Goal: Book appointment/travel/reservation

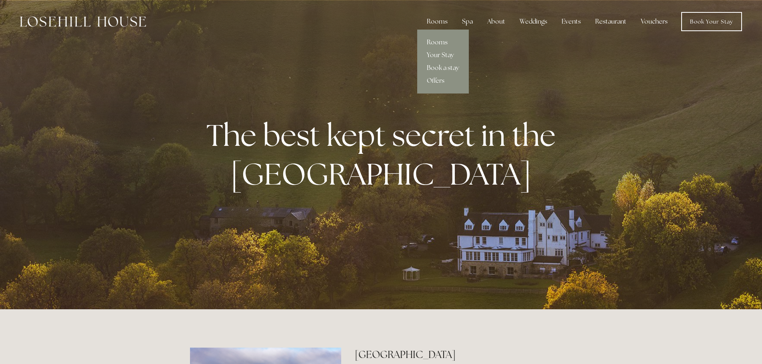
click at [439, 40] on link "Rooms" at bounding box center [443, 42] width 52 height 13
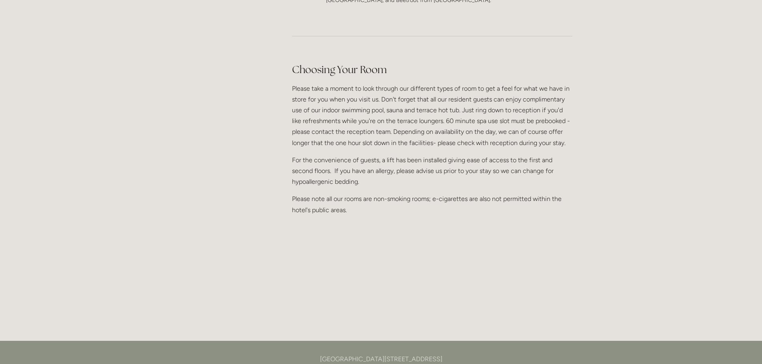
scroll to position [1000, 0]
